Goal: Task Accomplishment & Management: Use online tool/utility

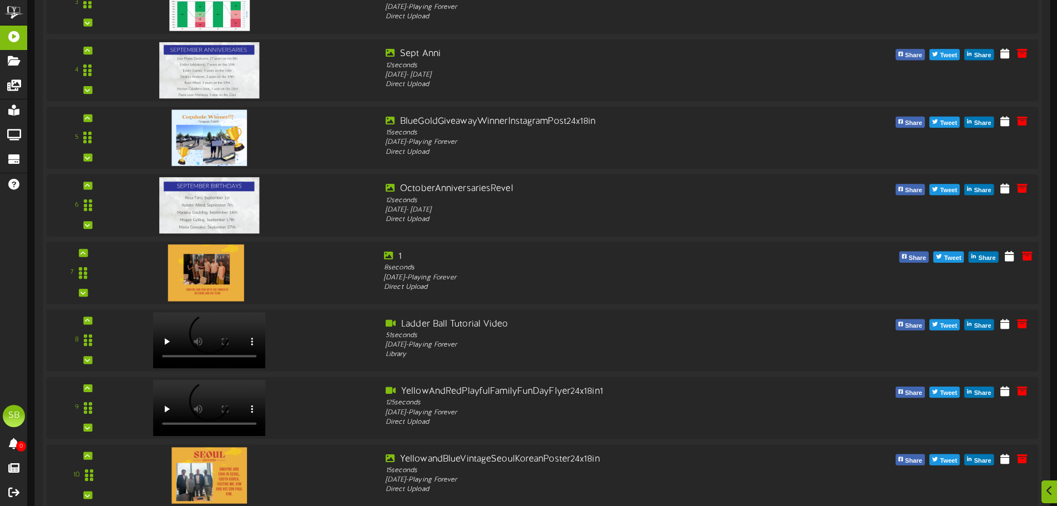
scroll to position [444, 0]
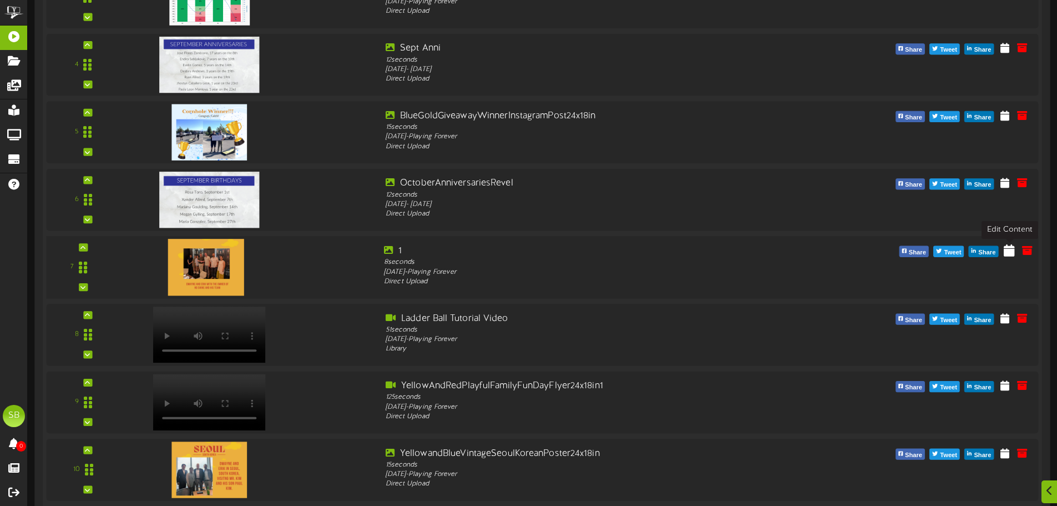
click at [1007, 249] on icon at bounding box center [1009, 250] width 11 height 12
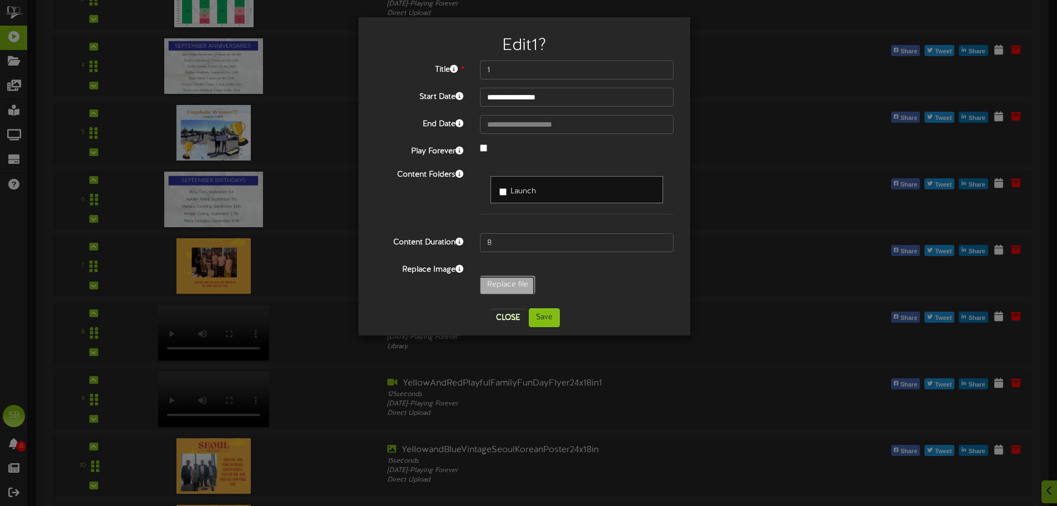
type input "**********"
click at [556, 312] on button "Save" at bounding box center [544, 317] width 31 height 19
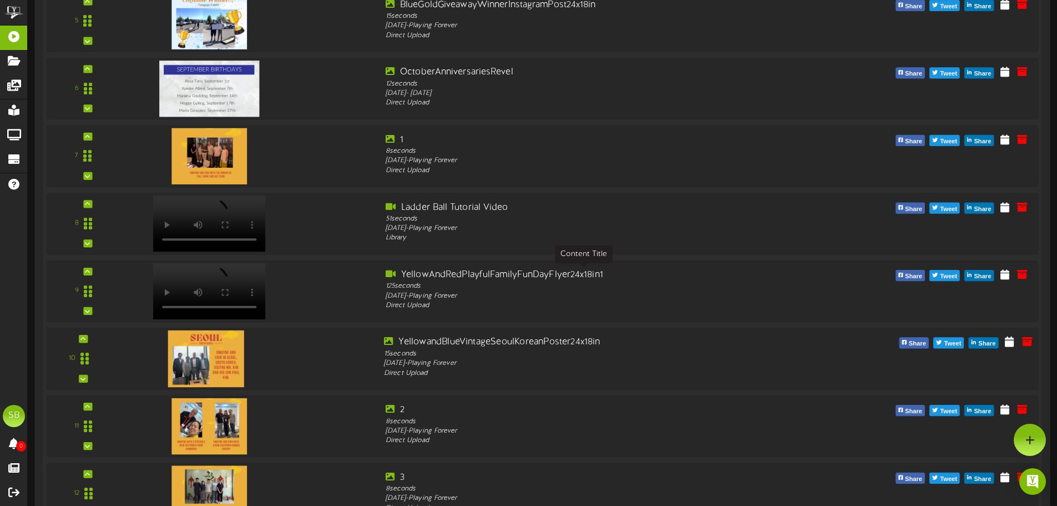
scroll to position [389, 0]
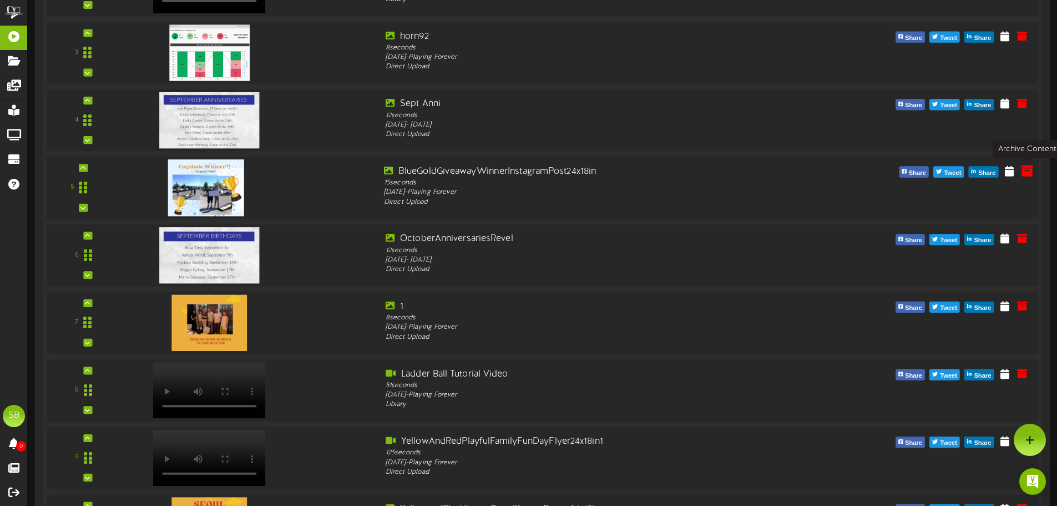
click at [1022, 168] on icon at bounding box center [1027, 170] width 12 height 12
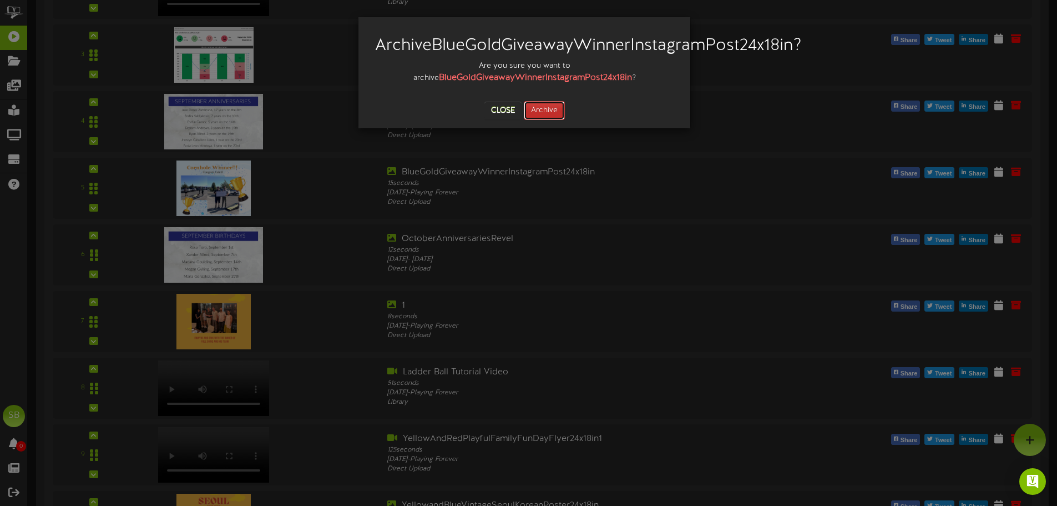
click at [549, 120] on button "Archive" at bounding box center [544, 110] width 41 height 19
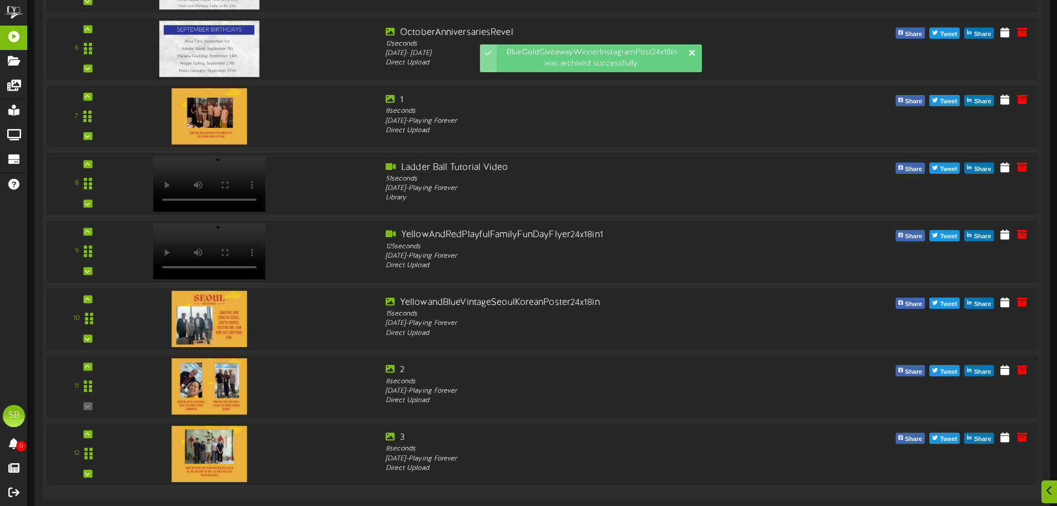
scroll to position [532, 0]
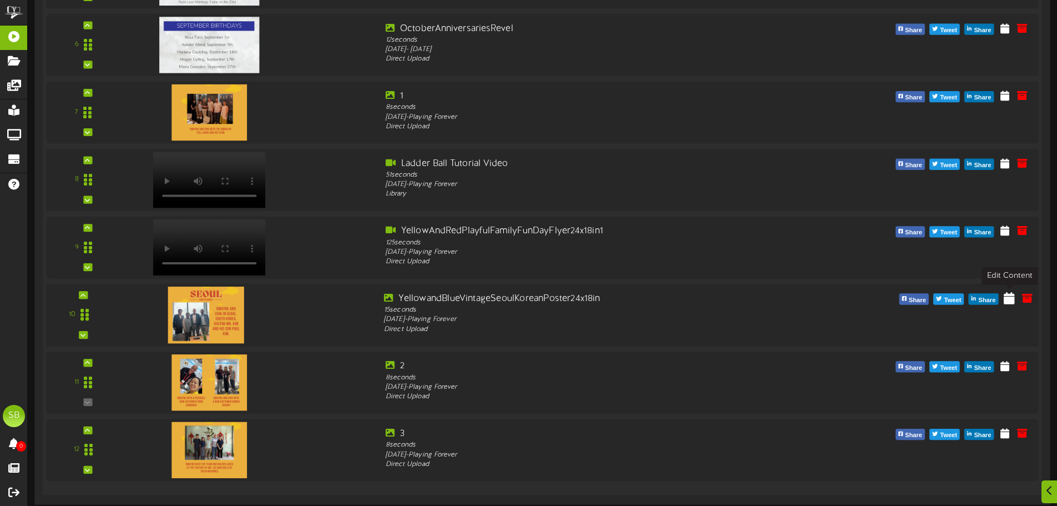
click at [1010, 301] on icon at bounding box center [1009, 297] width 11 height 12
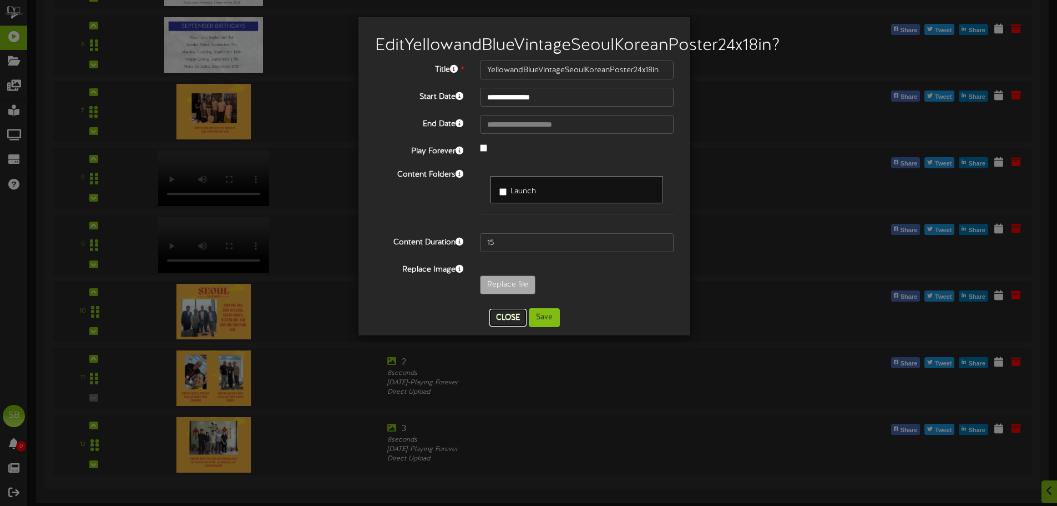
click at [506, 326] on button "Close" at bounding box center [508, 318] width 37 height 18
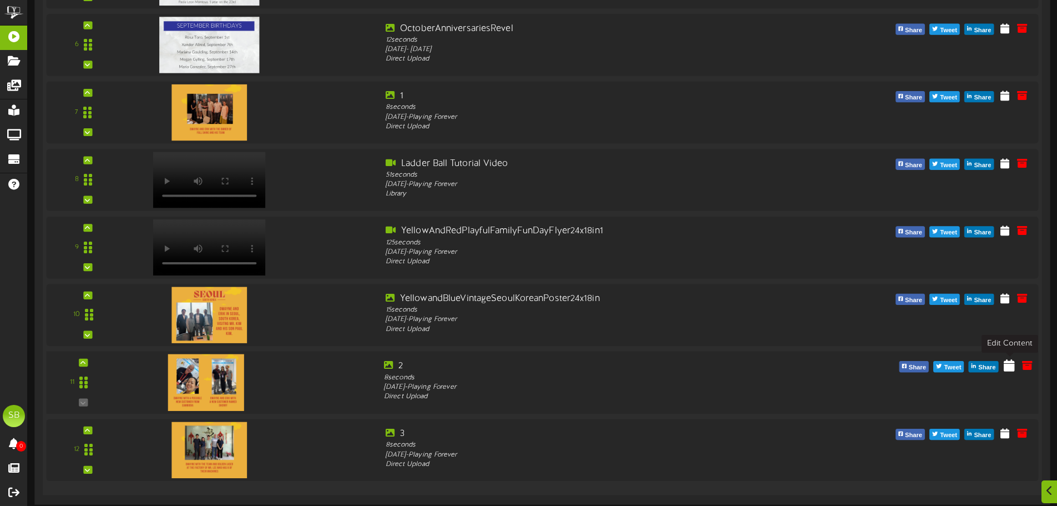
click at [1009, 366] on icon at bounding box center [1009, 365] width 11 height 12
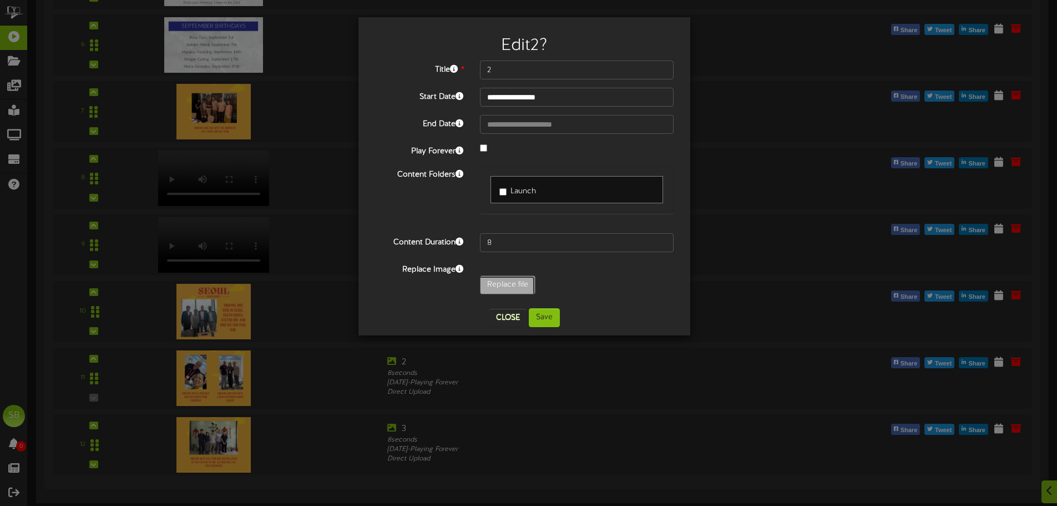
type input "**********"
click at [545, 319] on button "Save" at bounding box center [544, 317] width 31 height 19
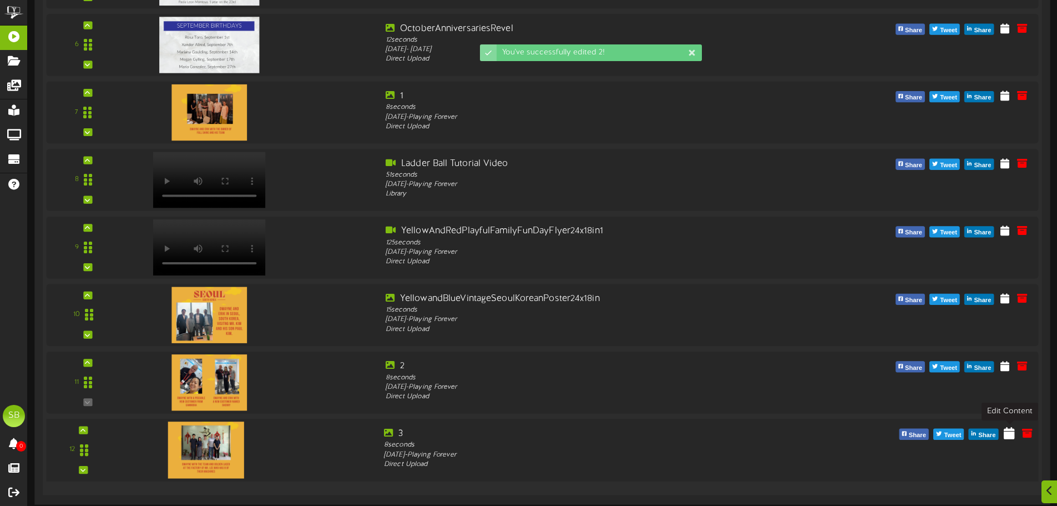
click at [1007, 434] on icon at bounding box center [1009, 432] width 11 height 12
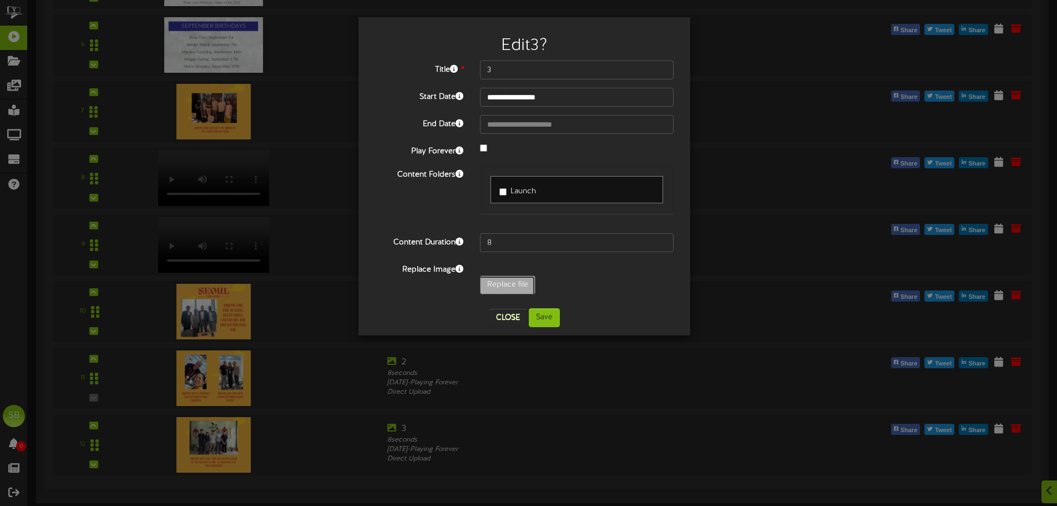
type input "**********"
click at [544, 321] on button "Save" at bounding box center [544, 317] width 31 height 19
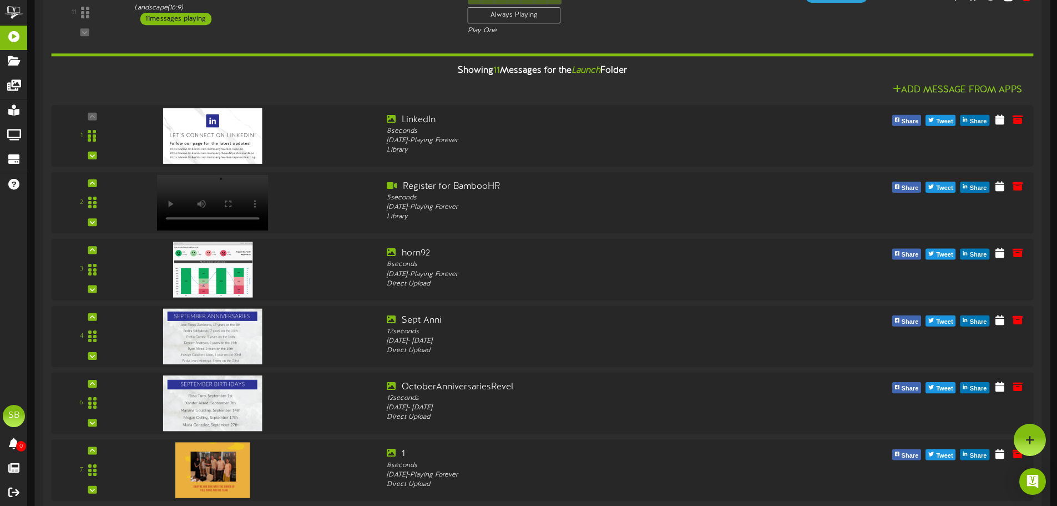
scroll to position [88, 0]
